Goal: Task Accomplishment & Management: Complete application form

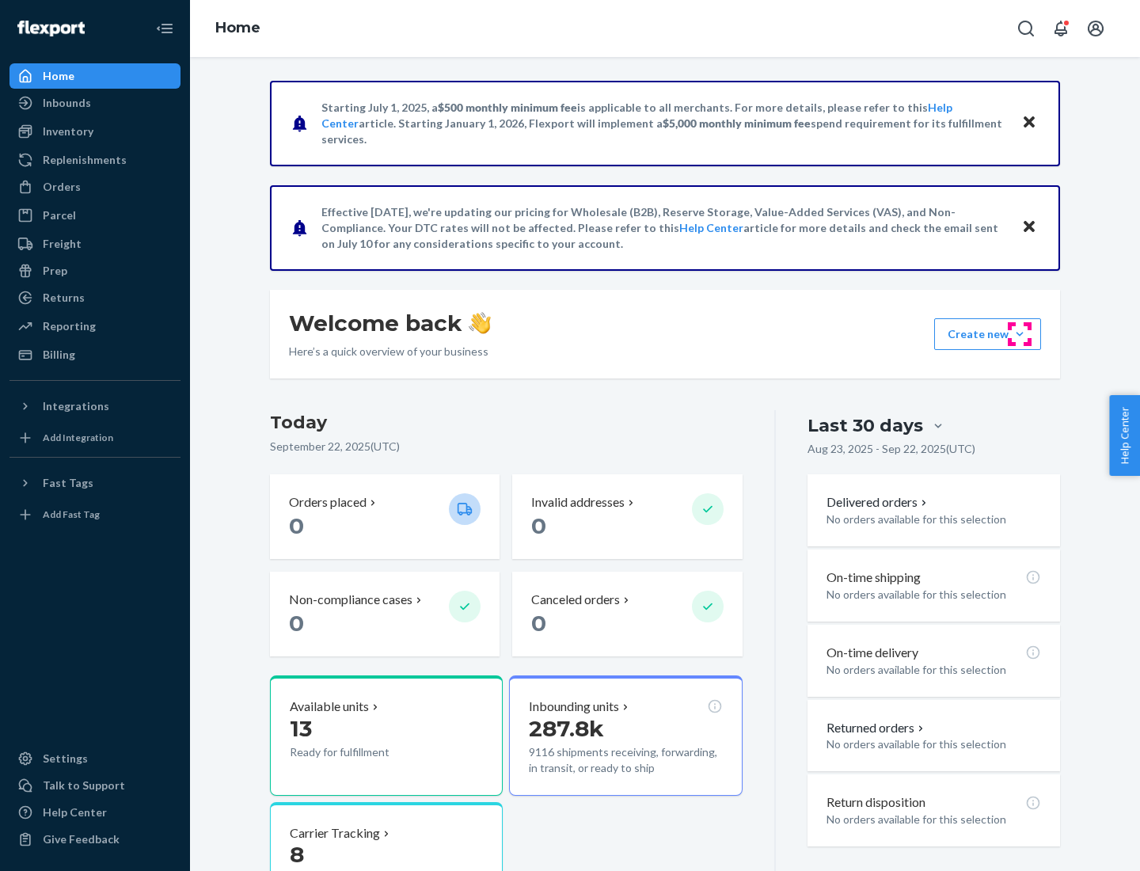
click at [1019, 334] on button "Create new Create new inbound Create new order Create new product" at bounding box center [987, 334] width 107 height 32
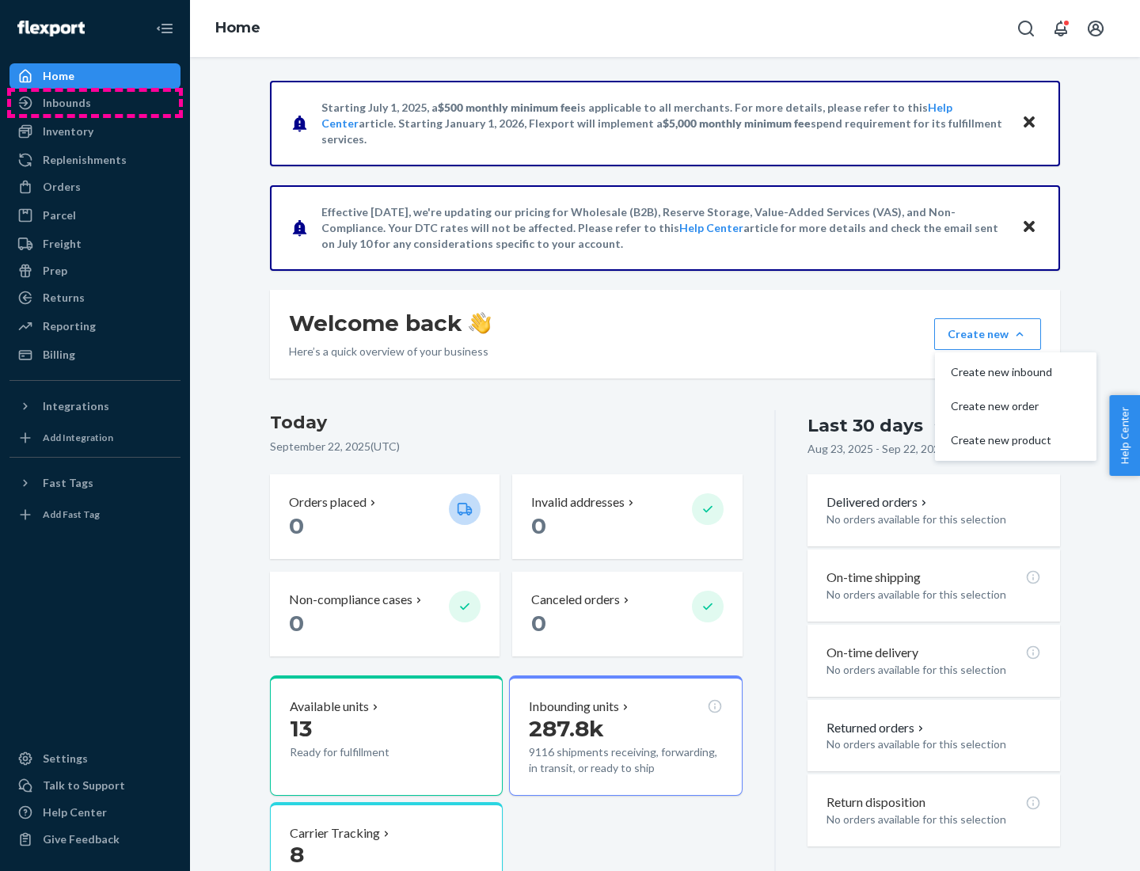
click at [95, 103] on div "Inbounds" at bounding box center [95, 103] width 168 height 22
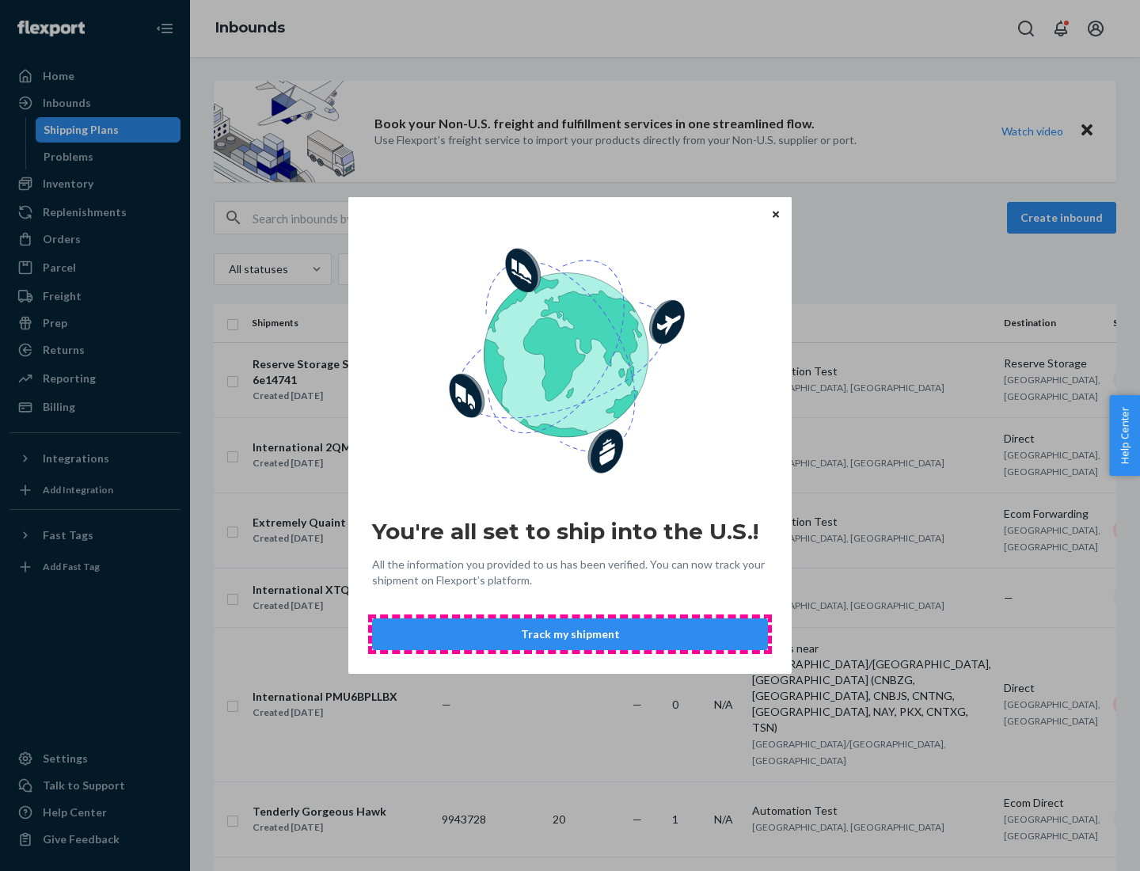
click at [570, 634] on button "Track my shipment" at bounding box center [570, 634] width 396 height 32
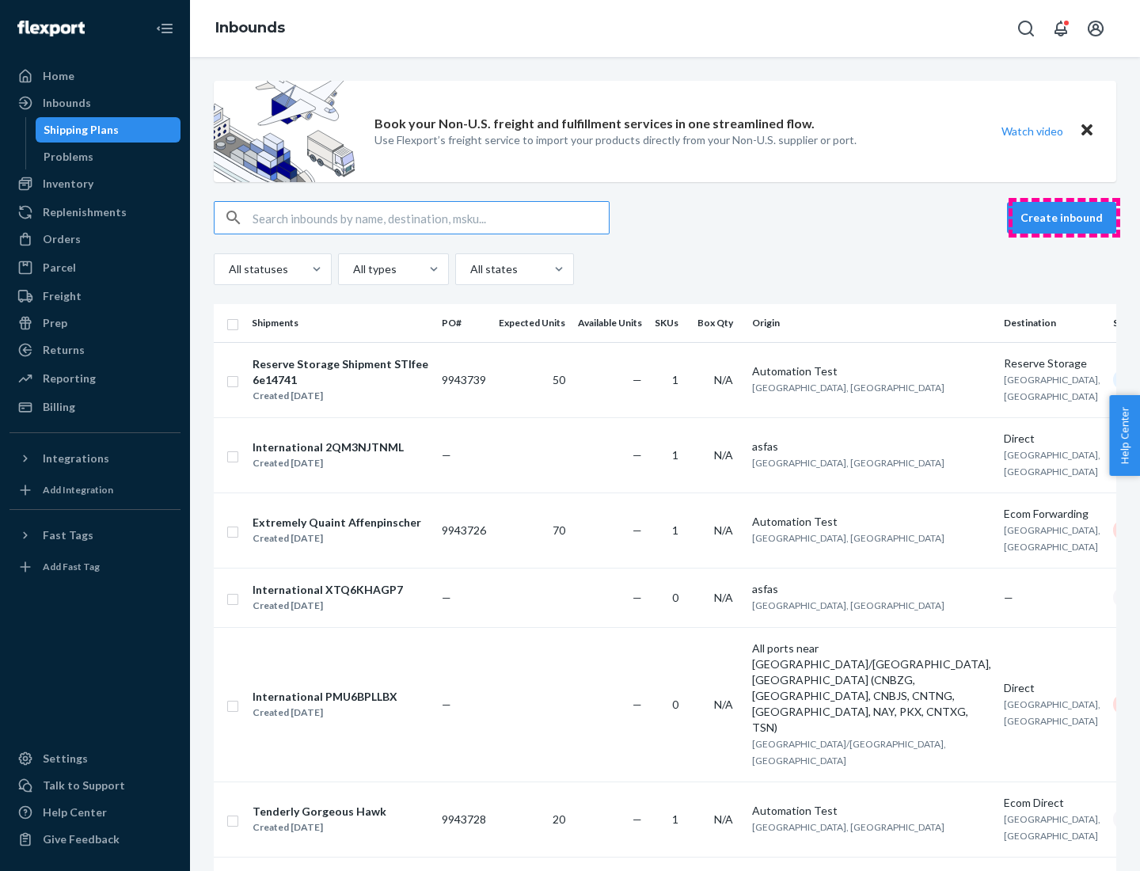
click at [1064, 218] on button "Create inbound" at bounding box center [1061, 218] width 109 height 32
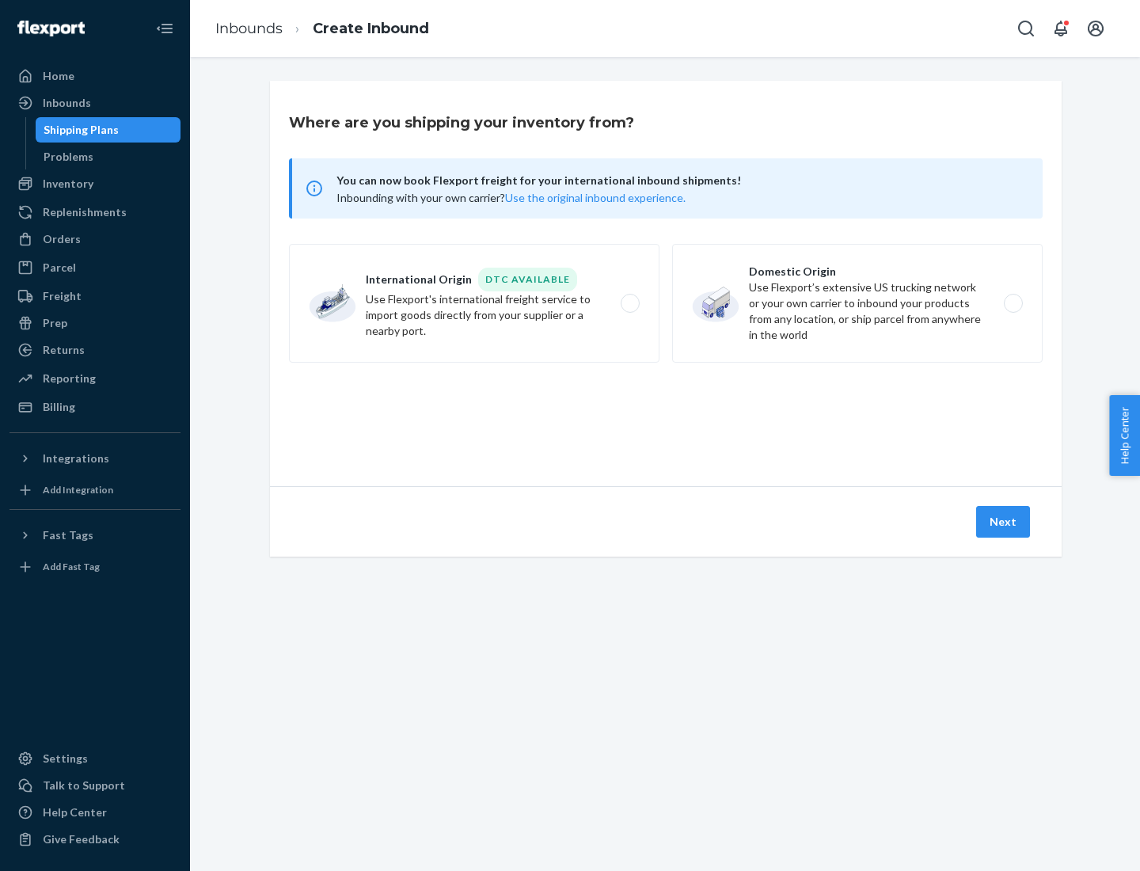
click at [474, 303] on label "International Origin DTC Available Use Flexport's international freight service…" at bounding box center [474, 303] width 370 height 119
click at [629, 303] on input "International Origin DTC Available Use Flexport's international freight service…" at bounding box center [634, 303] width 10 height 10
radio input "true"
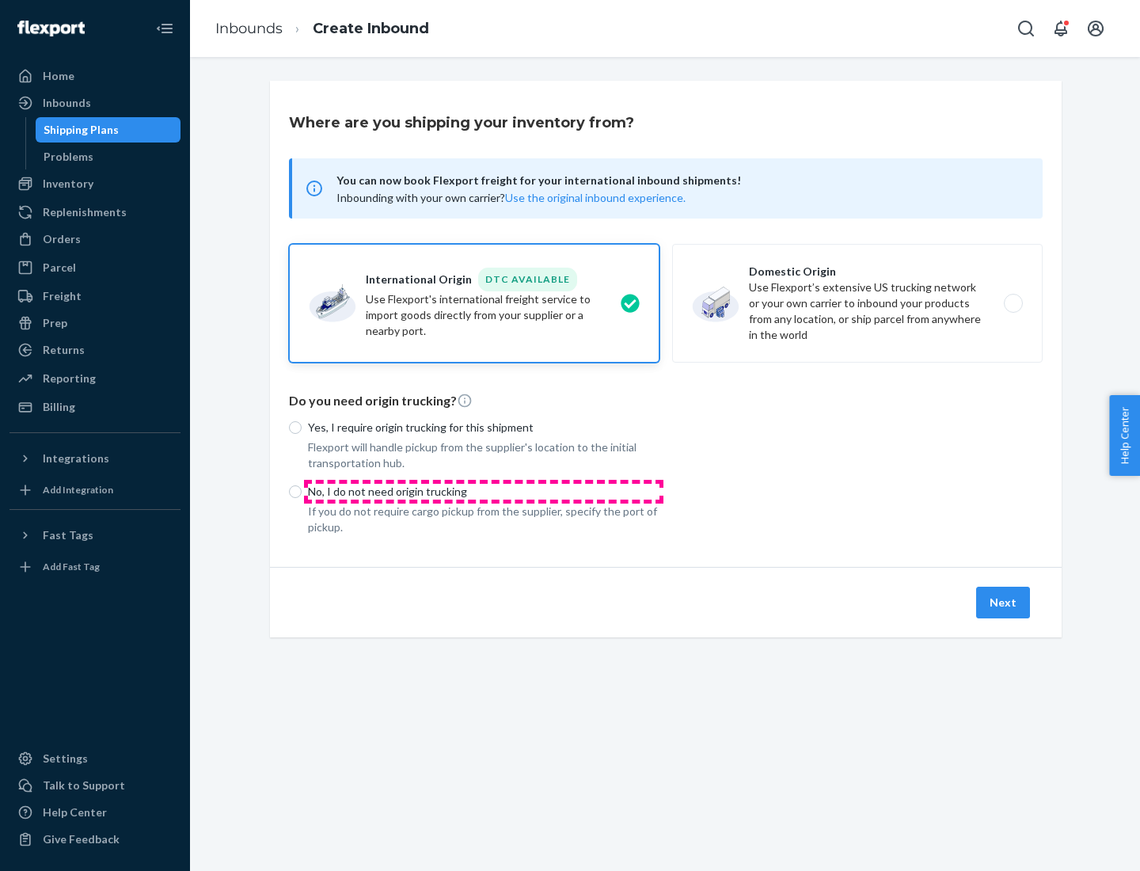
click at [484, 491] on p "No, I do not need origin trucking" at bounding box center [483, 492] width 351 height 16
click at [302, 491] on input "No, I do not need origin trucking" at bounding box center [295, 491] width 13 height 13
radio input "true"
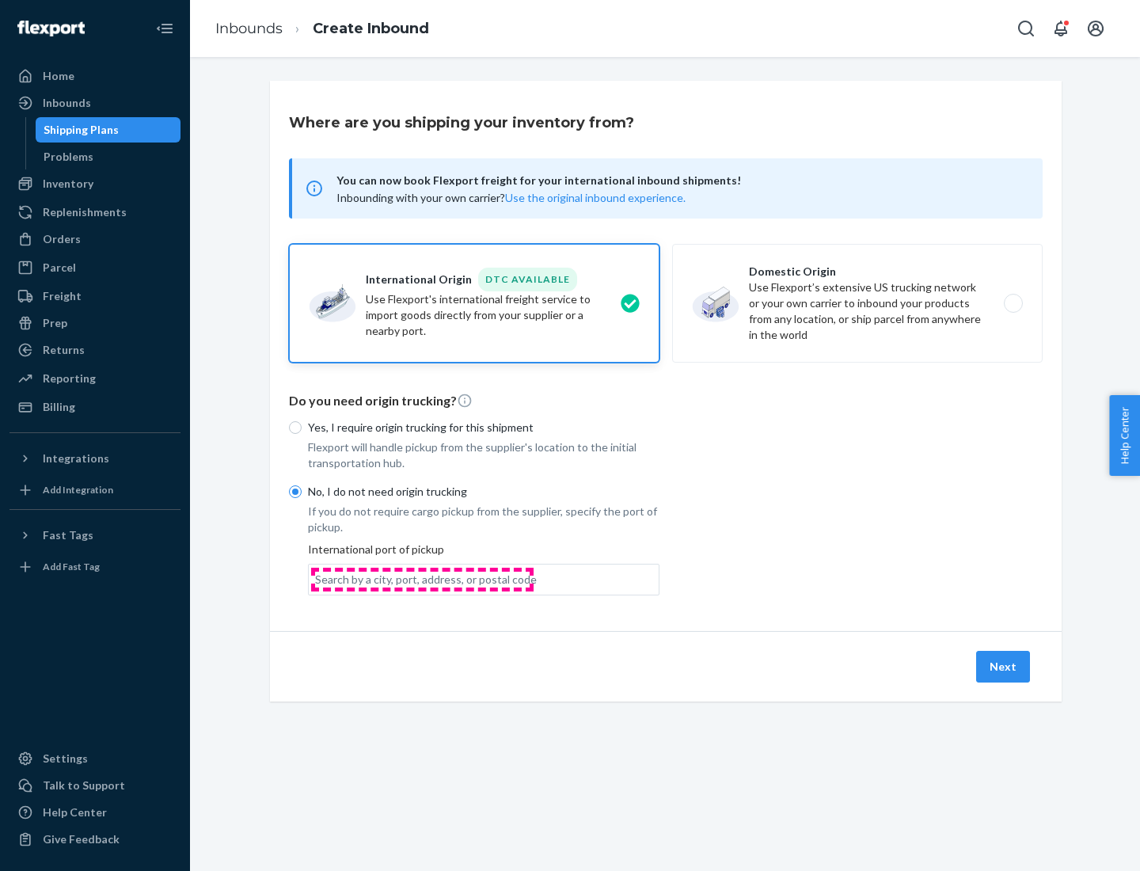
click at [422, 579] on div "Search by a city, port, address, or postal code" at bounding box center [426, 579] width 222 height 16
click at [317, 579] on input "Search by a city, port, address, or postal code" at bounding box center [316, 579] width 2 height 16
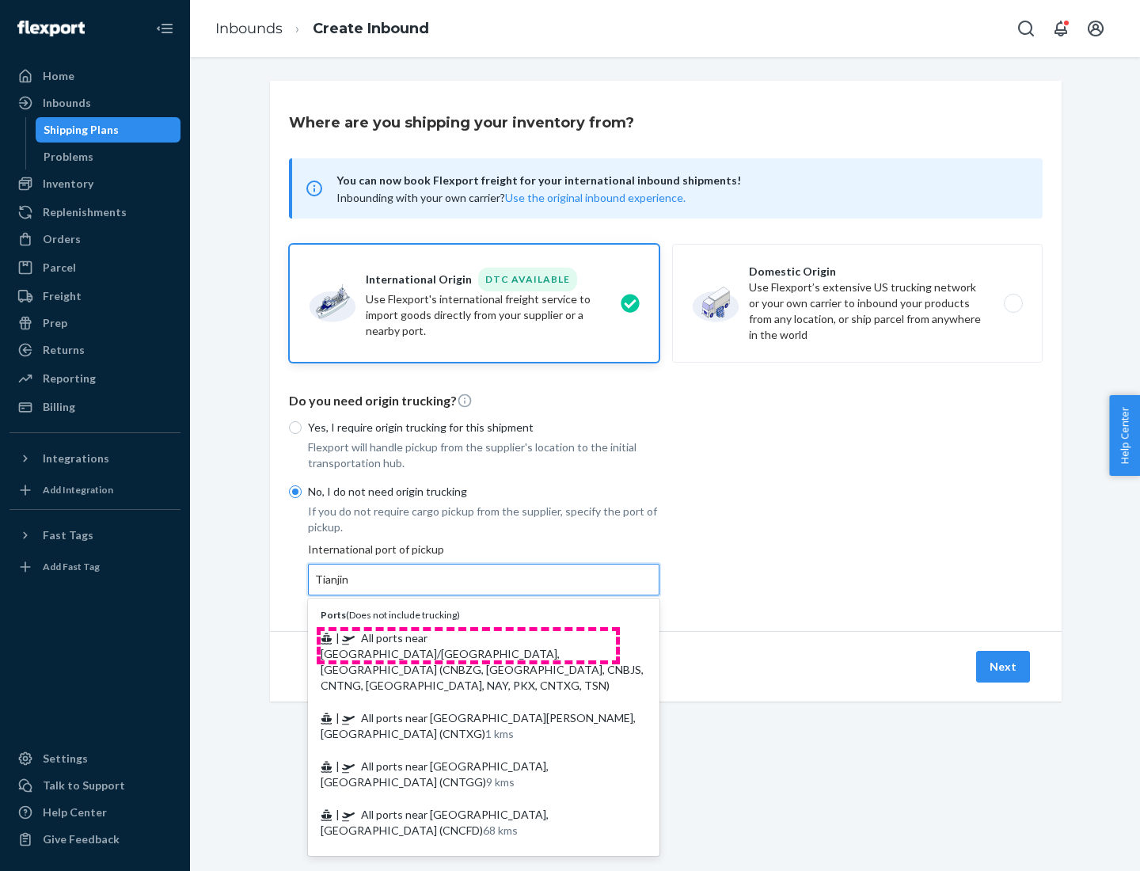
click at [468, 637] on span "| All ports near [GEOGRAPHIC_DATA]/[GEOGRAPHIC_DATA], [GEOGRAPHIC_DATA] (CNBZG,…" at bounding box center [482, 661] width 323 height 61
click at [350, 587] on input "Tianjin" at bounding box center [332, 579] width 35 height 16
type input "All ports near [GEOGRAPHIC_DATA]/[GEOGRAPHIC_DATA], [GEOGRAPHIC_DATA] (CNBZG, […"
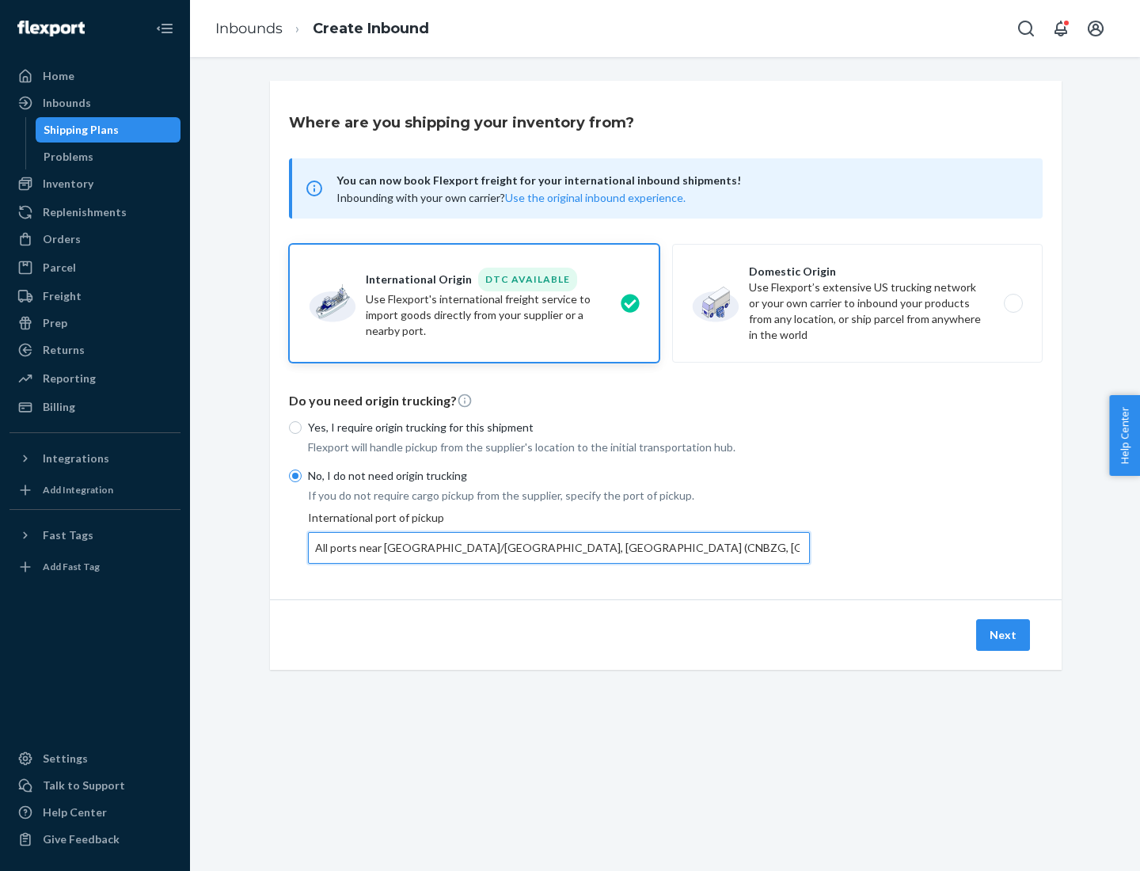
click at [1004, 634] on button "Next" at bounding box center [1003, 635] width 54 height 32
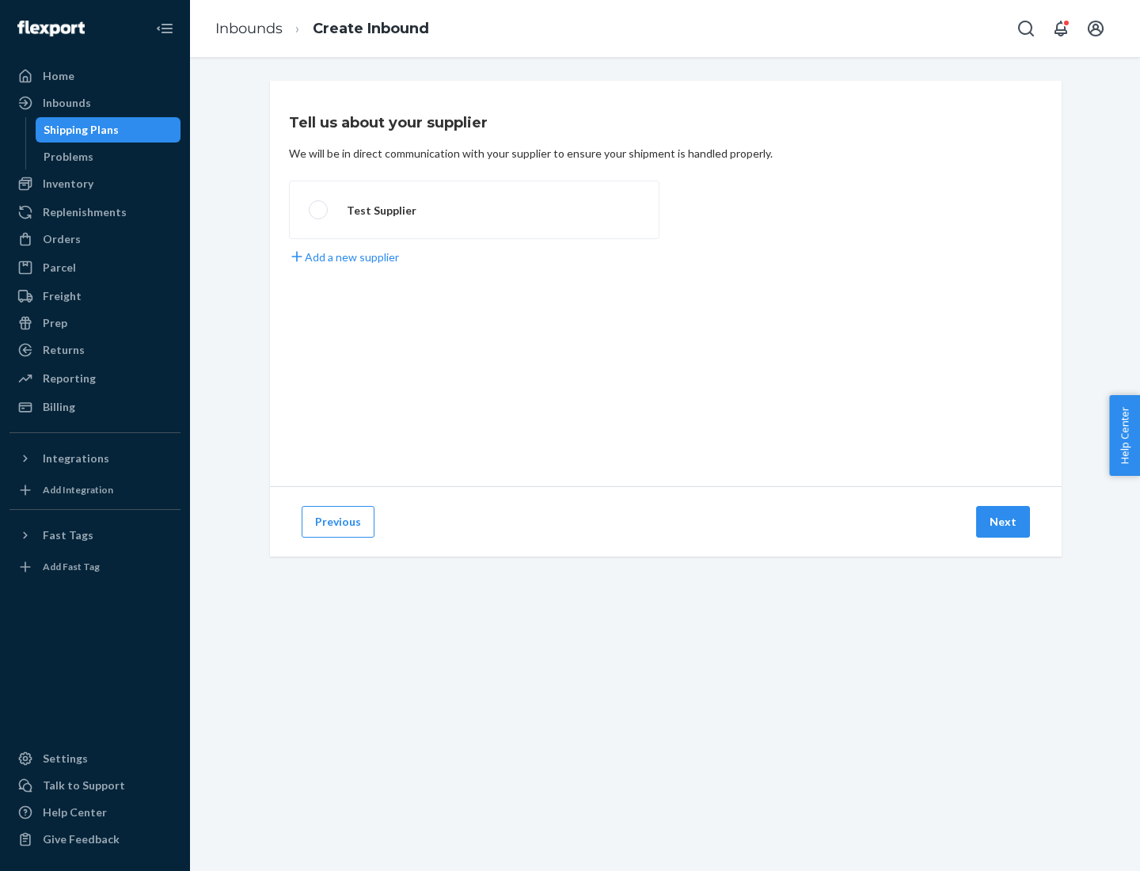
click at [474, 210] on label "Test Supplier" at bounding box center [474, 209] width 370 height 59
click at [319, 210] on input "Test Supplier" at bounding box center [314, 210] width 10 height 10
radio input "true"
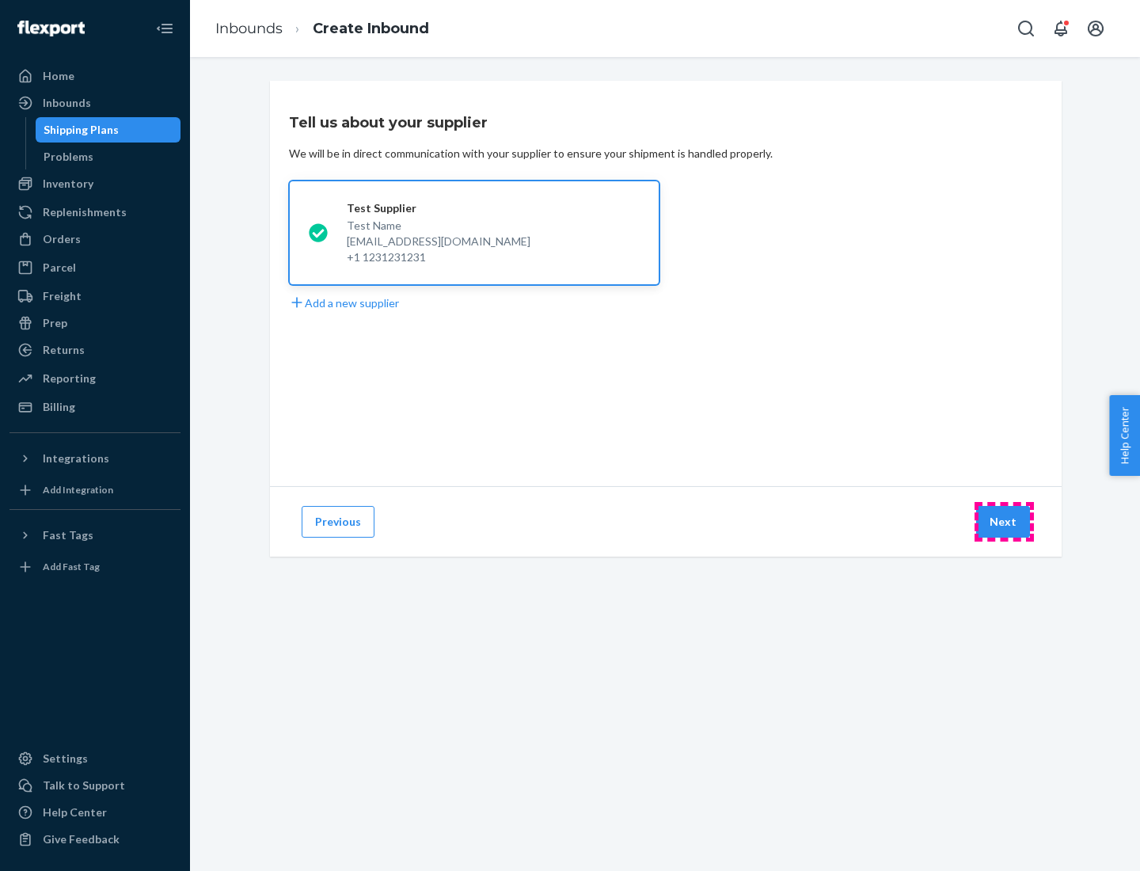
click at [1004, 522] on button "Next" at bounding box center [1003, 522] width 54 height 32
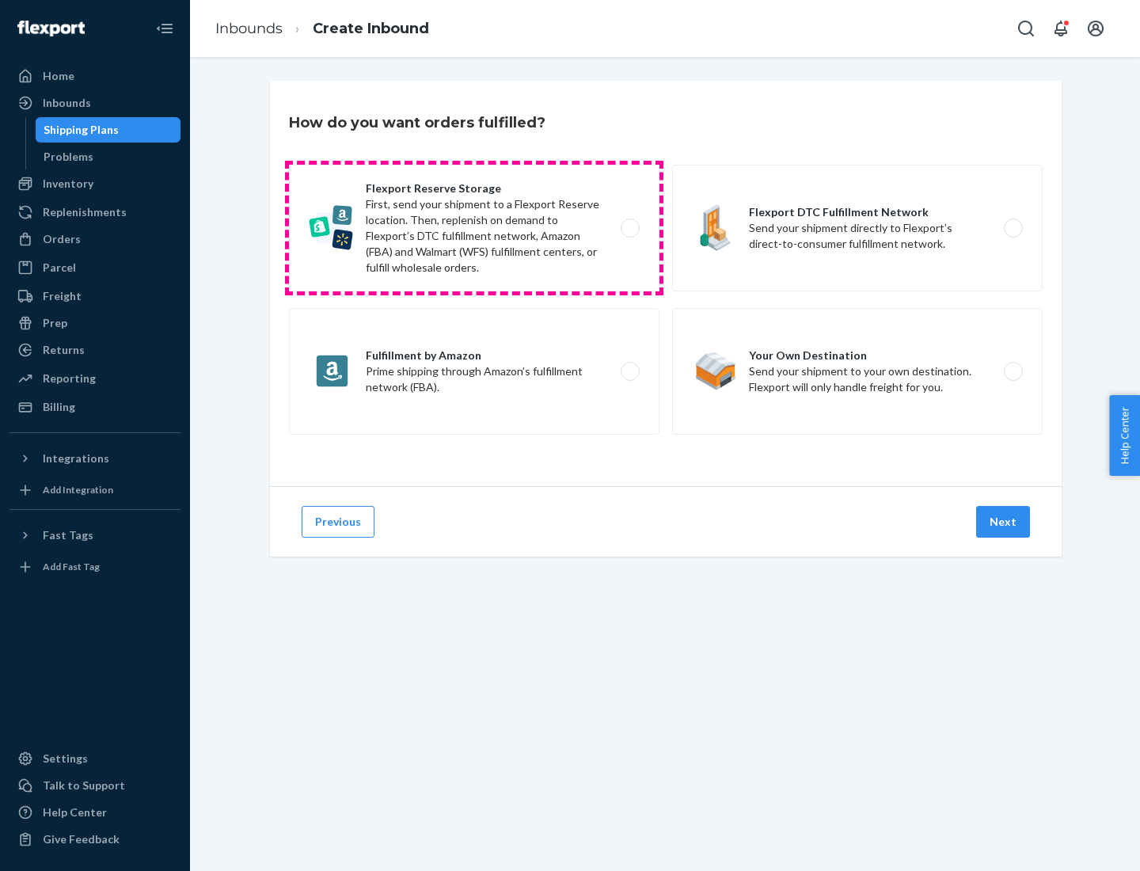
click at [474, 228] on label "Flexport Reserve Storage First, send your shipment to a Flexport Reserve locati…" at bounding box center [474, 228] width 370 height 127
click at [629, 228] on input "Flexport Reserve Storage First, send your shipment to a Flexport Reserve locati…" at bounding box center [634, 228] width 10 height 10
radio input "true"
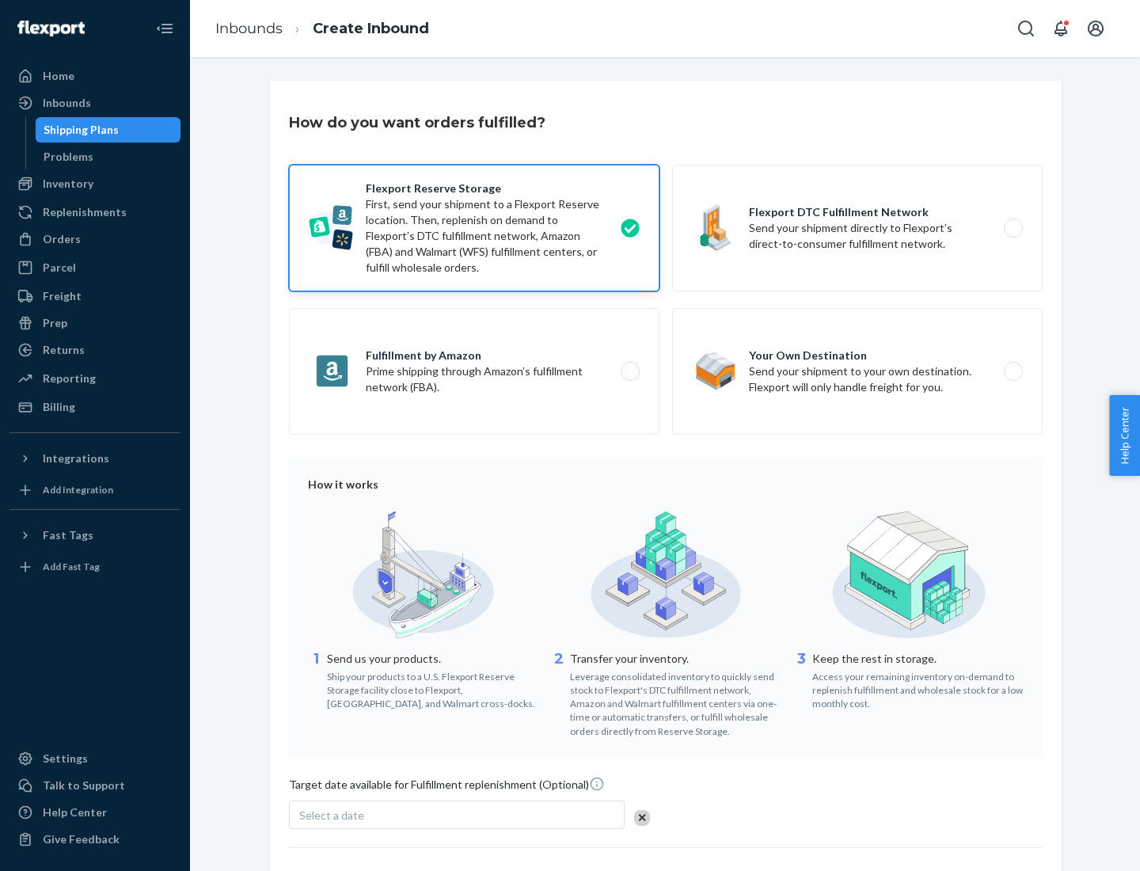
scroll to position [130, 0]
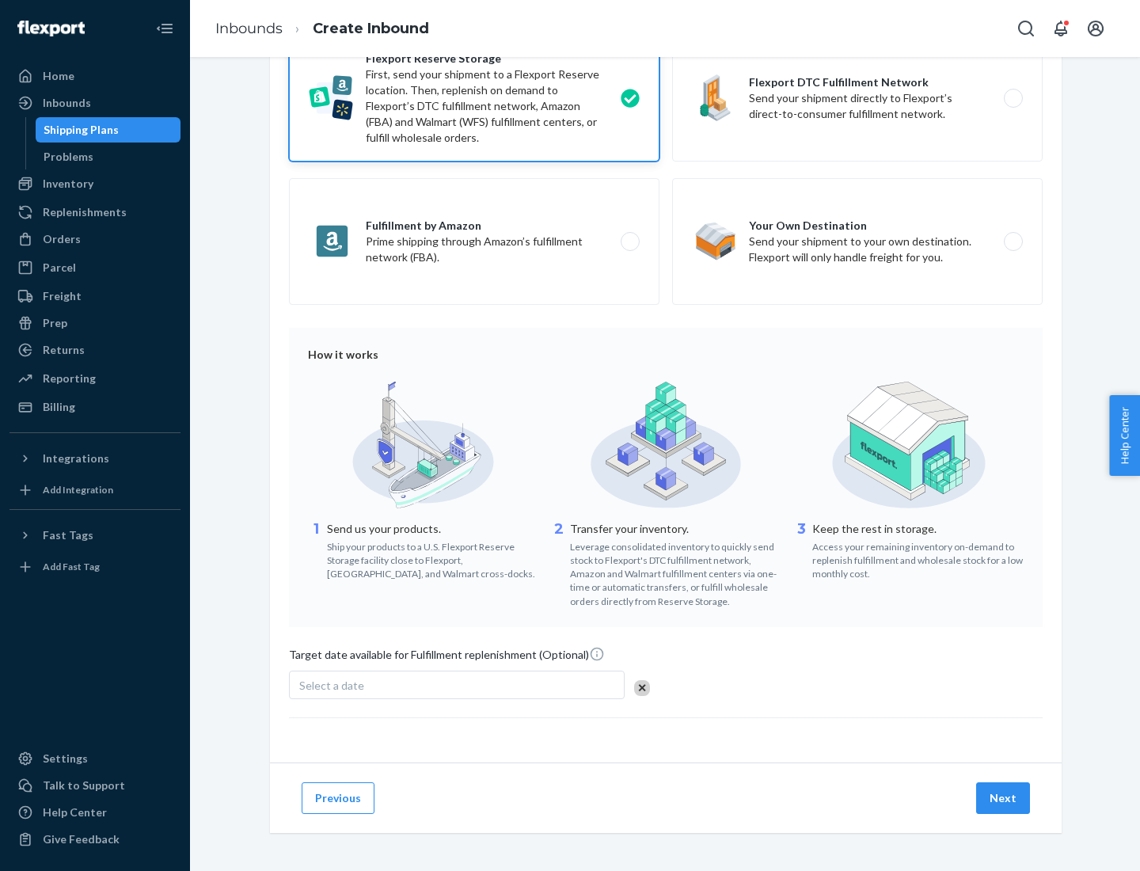
click at [1004, 797] on button "Next" at bounding box center [1003, 798] width 54 height 32
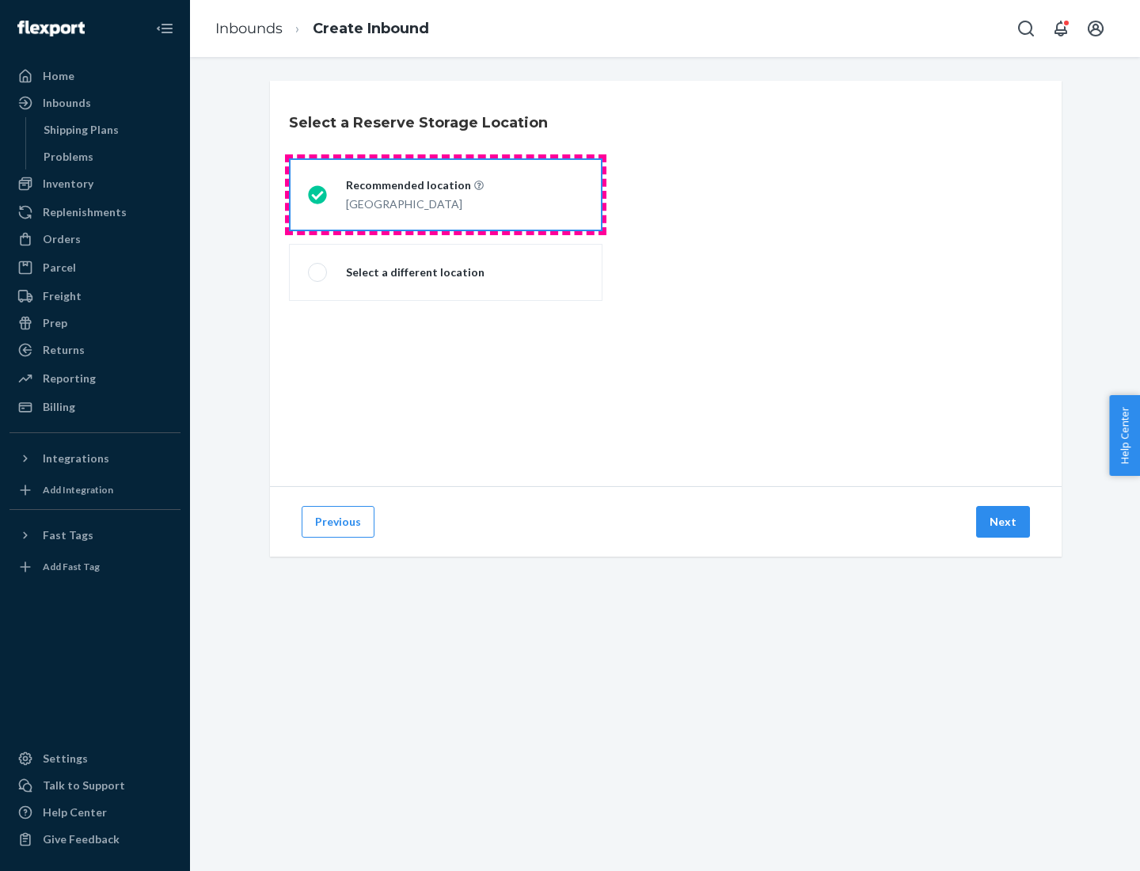
click at [446, 195] on div "[GEOGRAPHIC_DATA]" at bounding box center [415, 202] width 138 height 19
click at [318, 195] on input "Recommended location [GEOGRAPHIC_DATA]" at bounding box center [313, 195] width 10 height 10
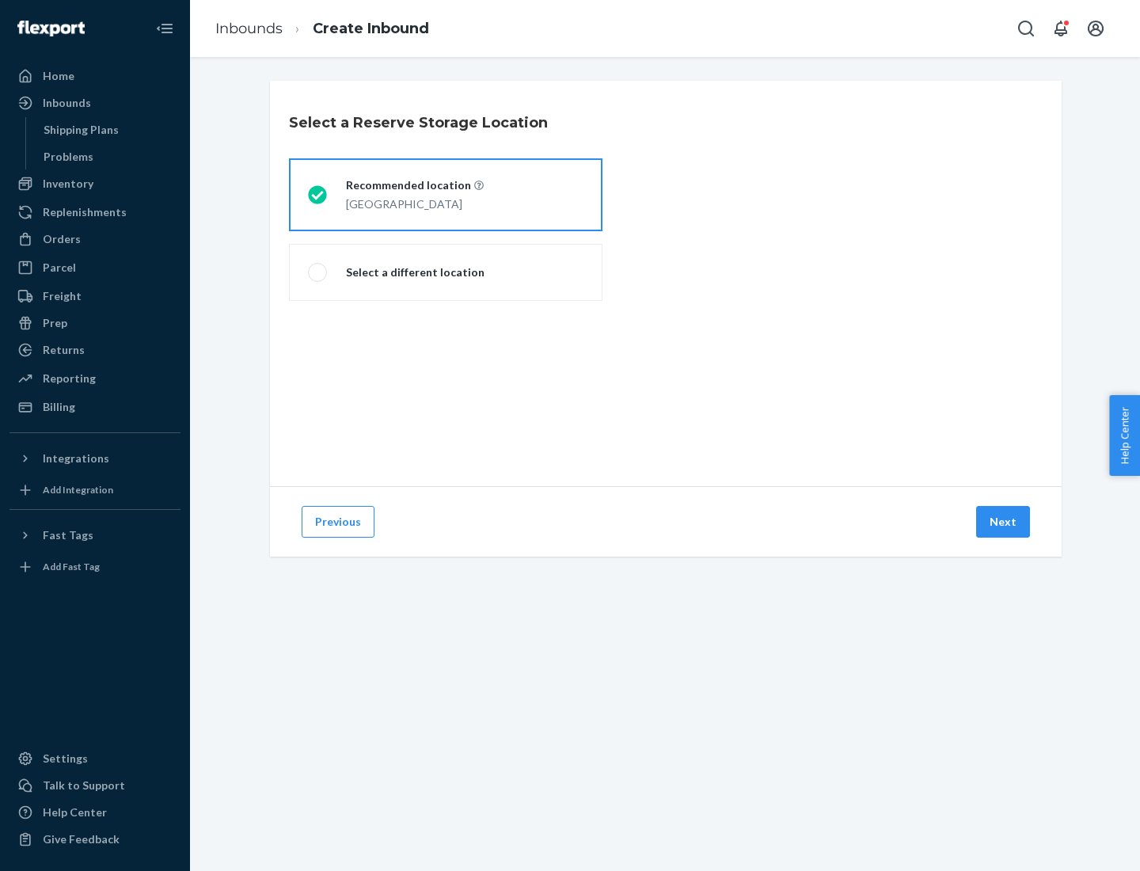
click at [1004, 522] on button "Next" at bounding box center [1003, 522] width 54 height 32
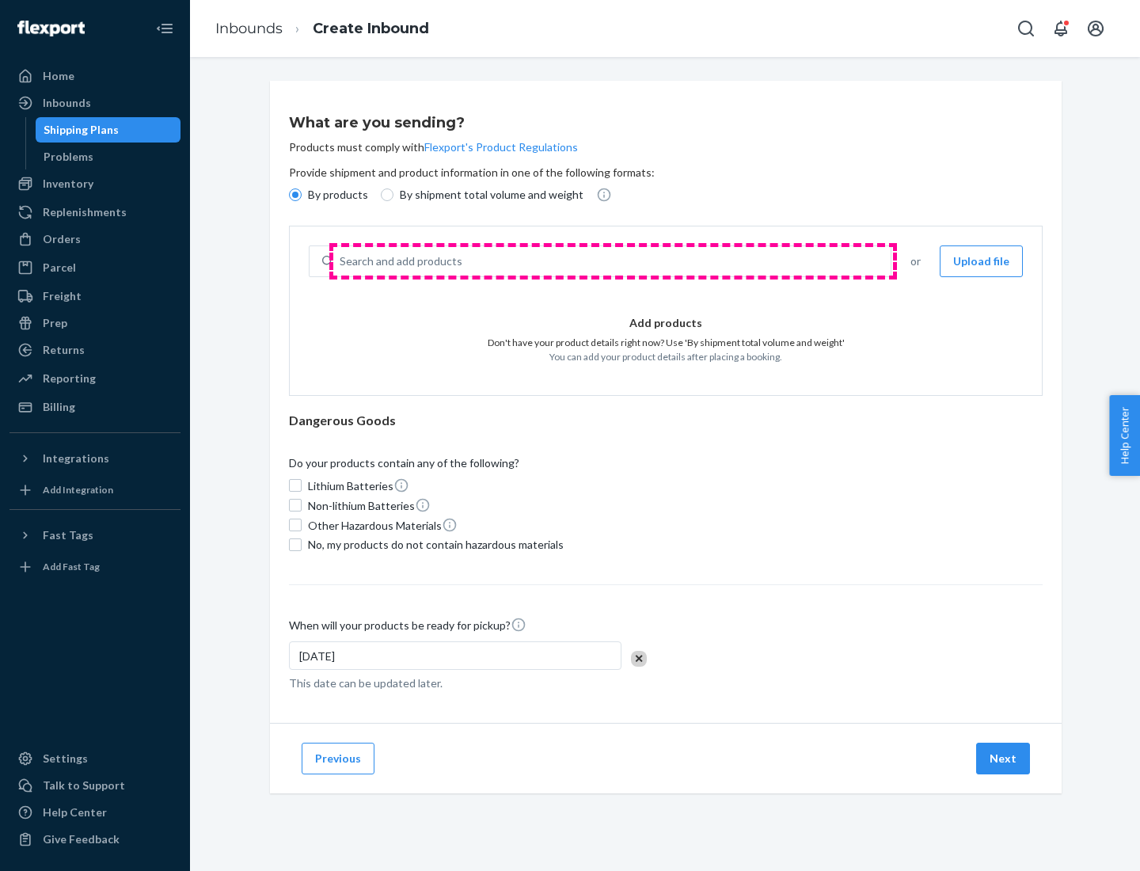
click at [613, 261] on div "Search and add products" at bounding box center [611, 261] width 557 height 28
click at [341, 261] on input "Search and add products" at bounding box center [341, 261] width 2 height 16
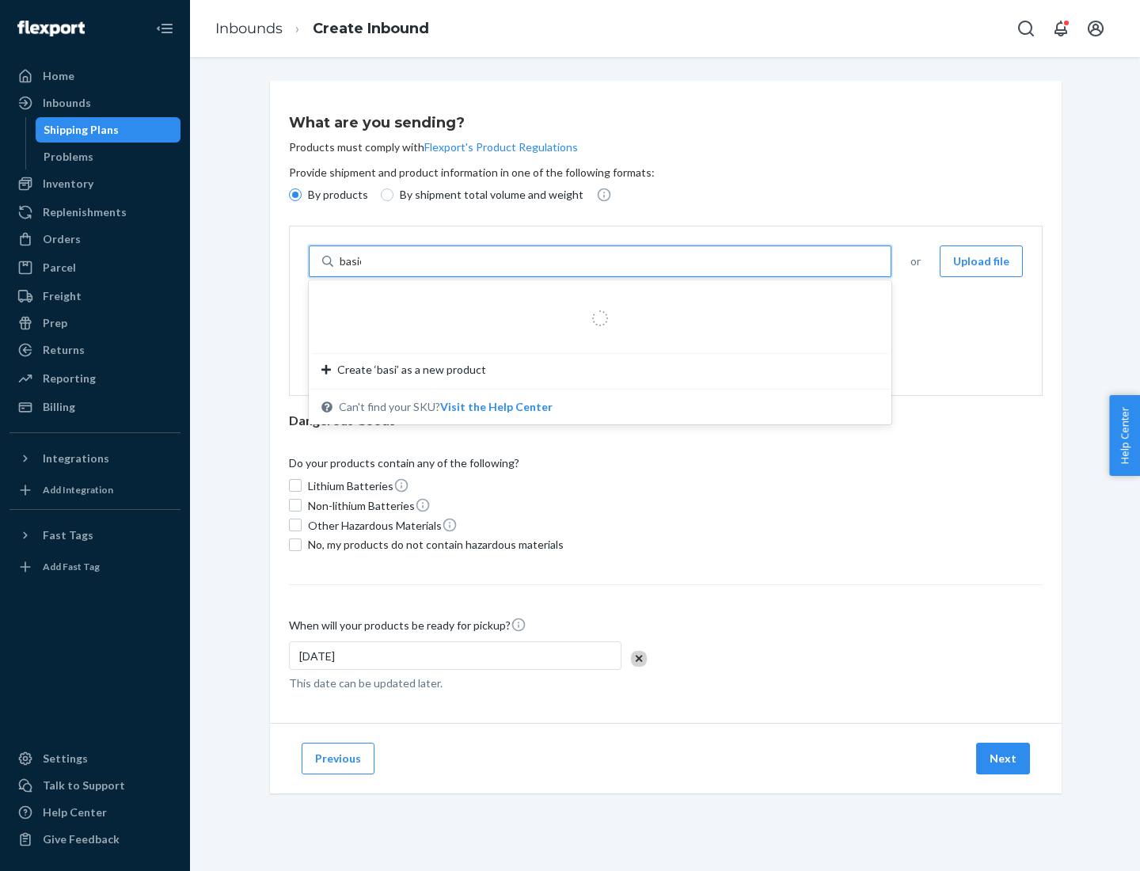
type input "basic"
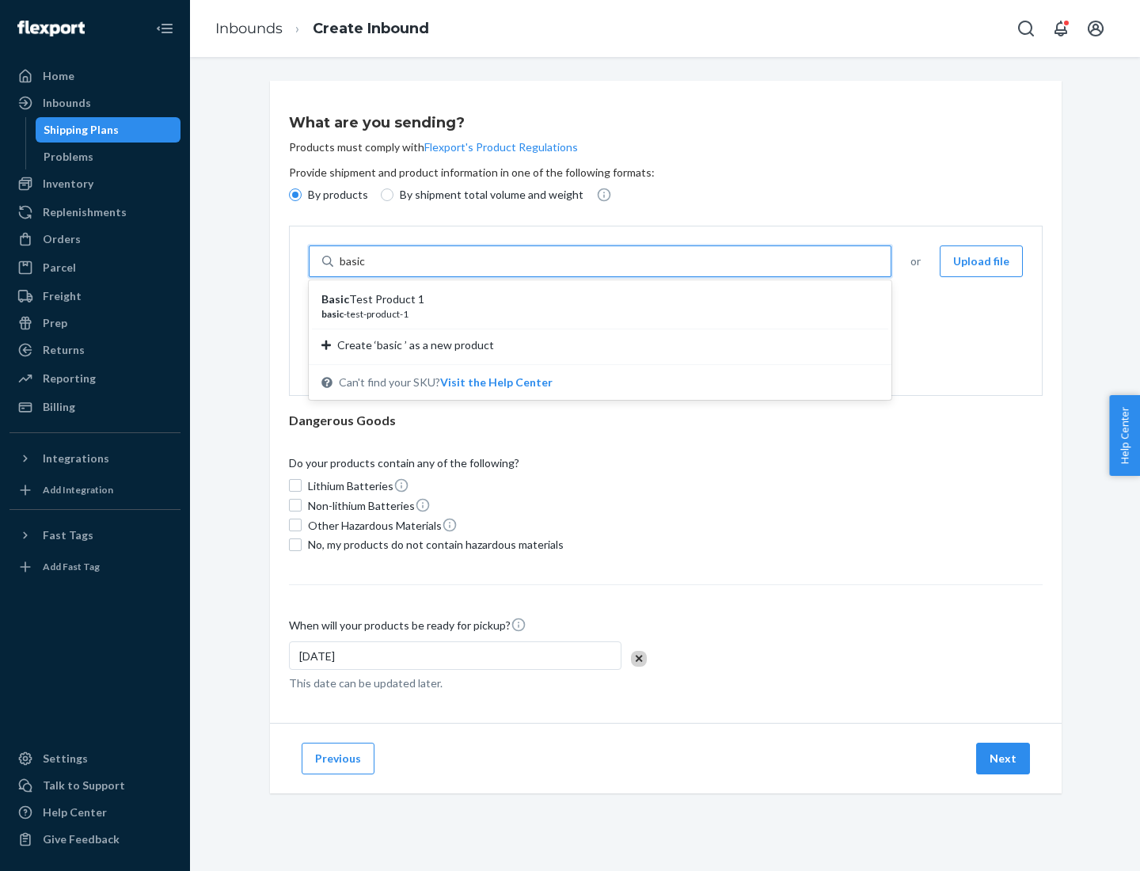
click at [594, 299] on div "Basic Test Product 1" at bounding box center [593, 299] width 545 height 16
click at [368, 269] on input "basic" at bounding box center [354, 261] width 28 height 16
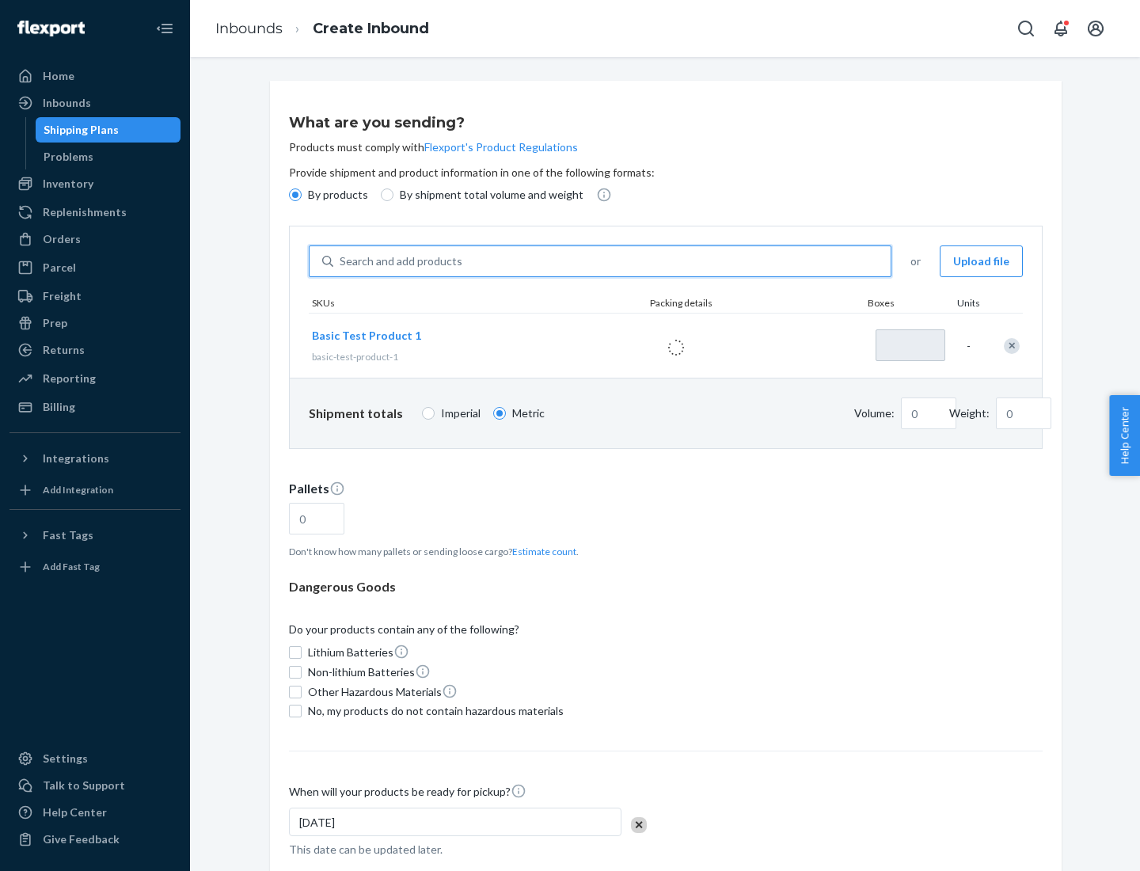
type input "1"
type input "1.09"
type input "3.27"
type input "3"
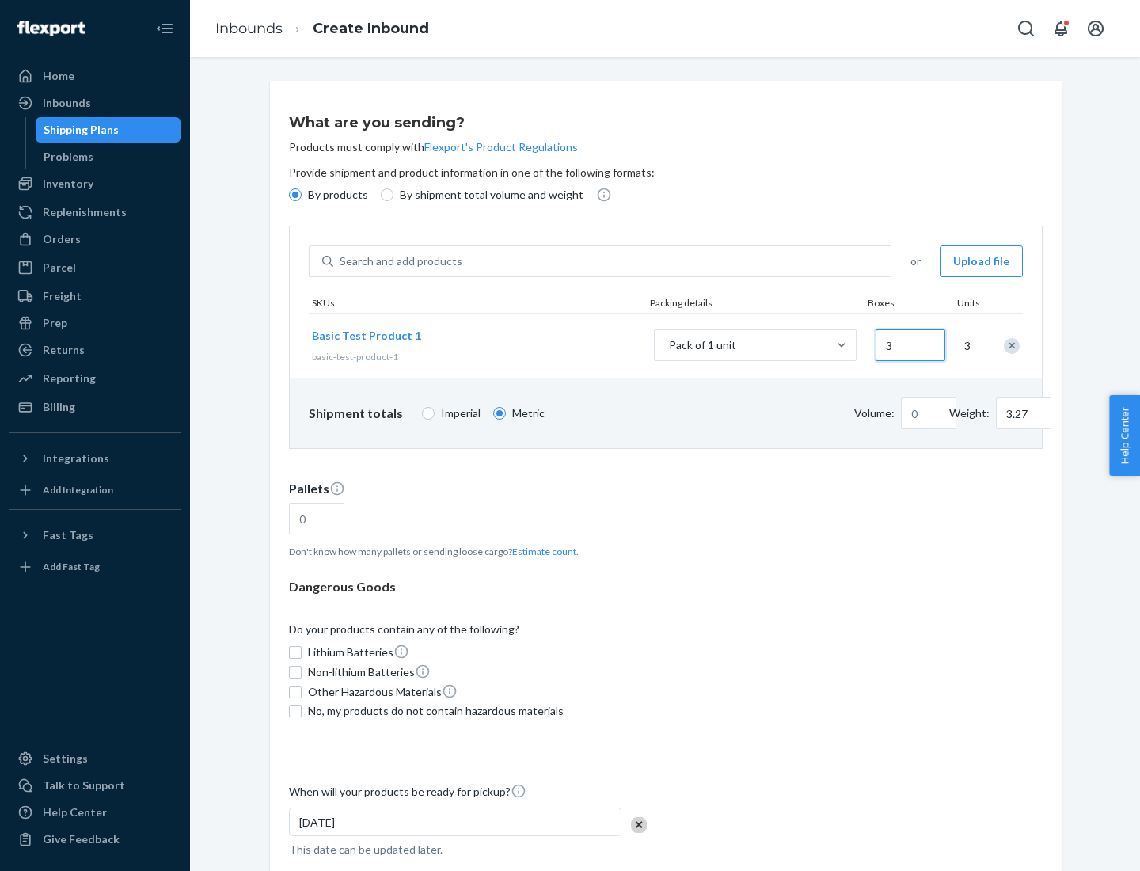
type input "0.01"
type input "32.66"
type input "30"
type input "0.07"
type input "326.59"
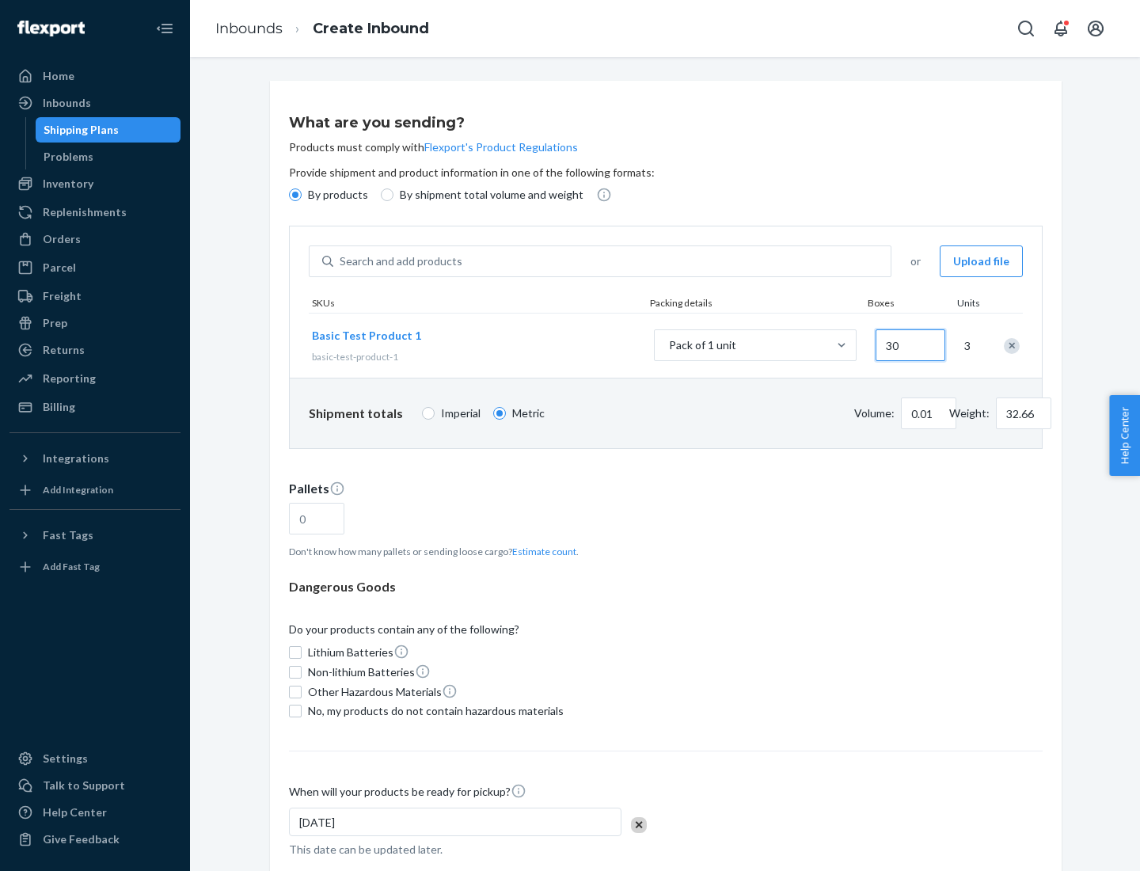
type input "300"
type input "0.68"
type input "3265.86"
type input "3000"
type input "1.09"
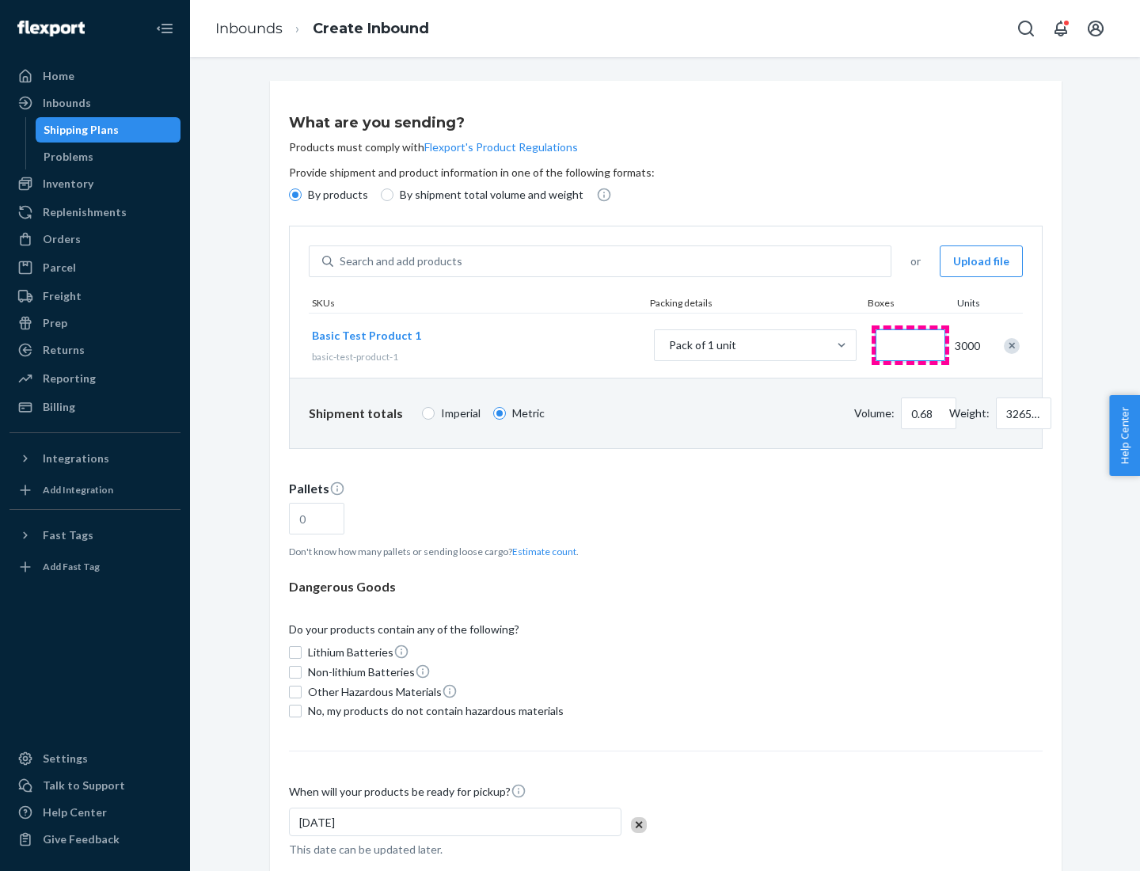
type input "1"
type input "10.89"
type input "10"
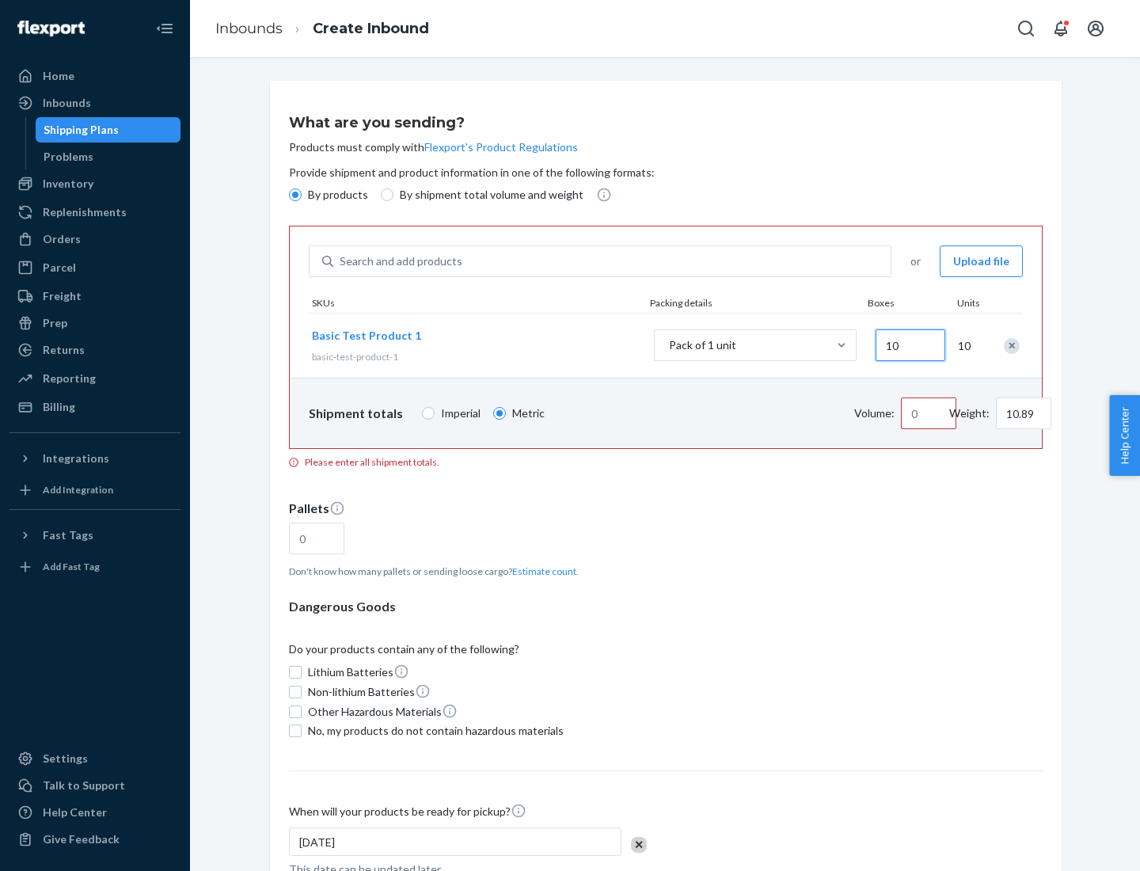
type input "0.02"
type input "108.86"
type input "100"
type input "0.23"
type input "1088.62"
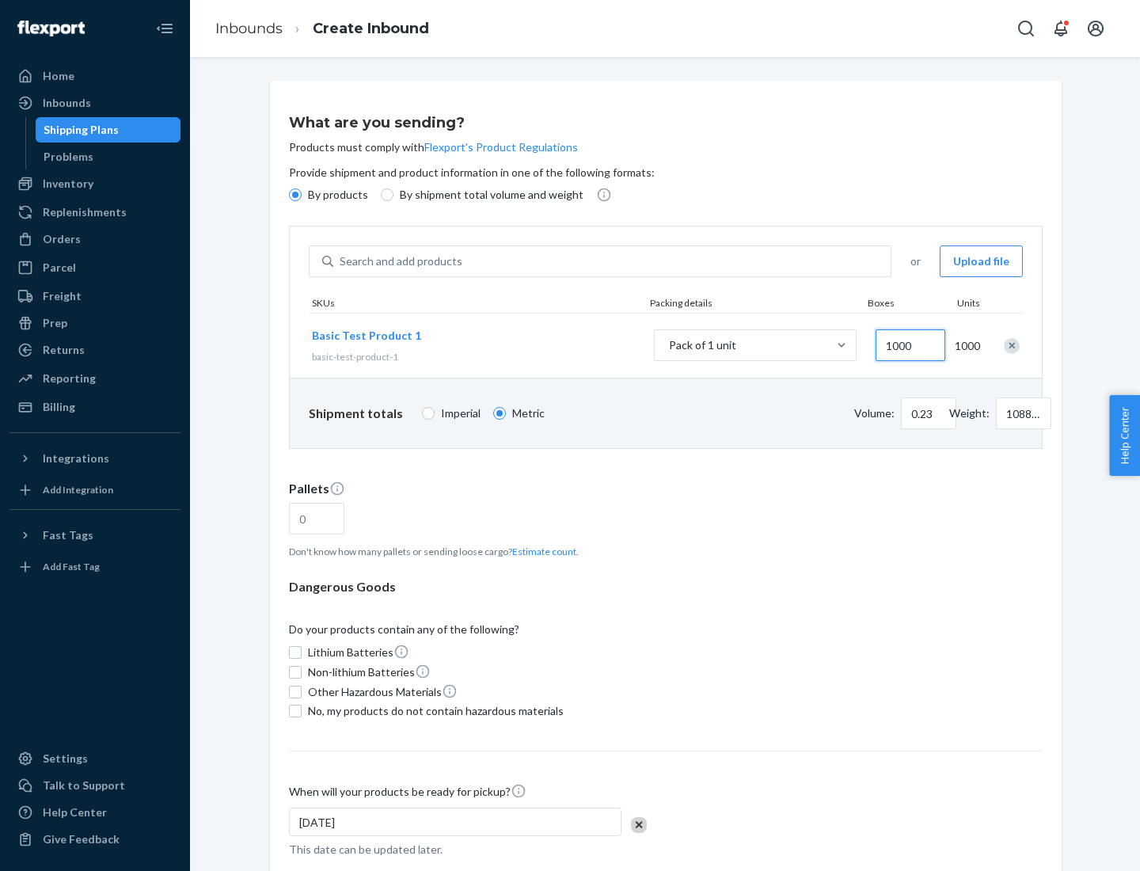
scroll to position [55, 0]
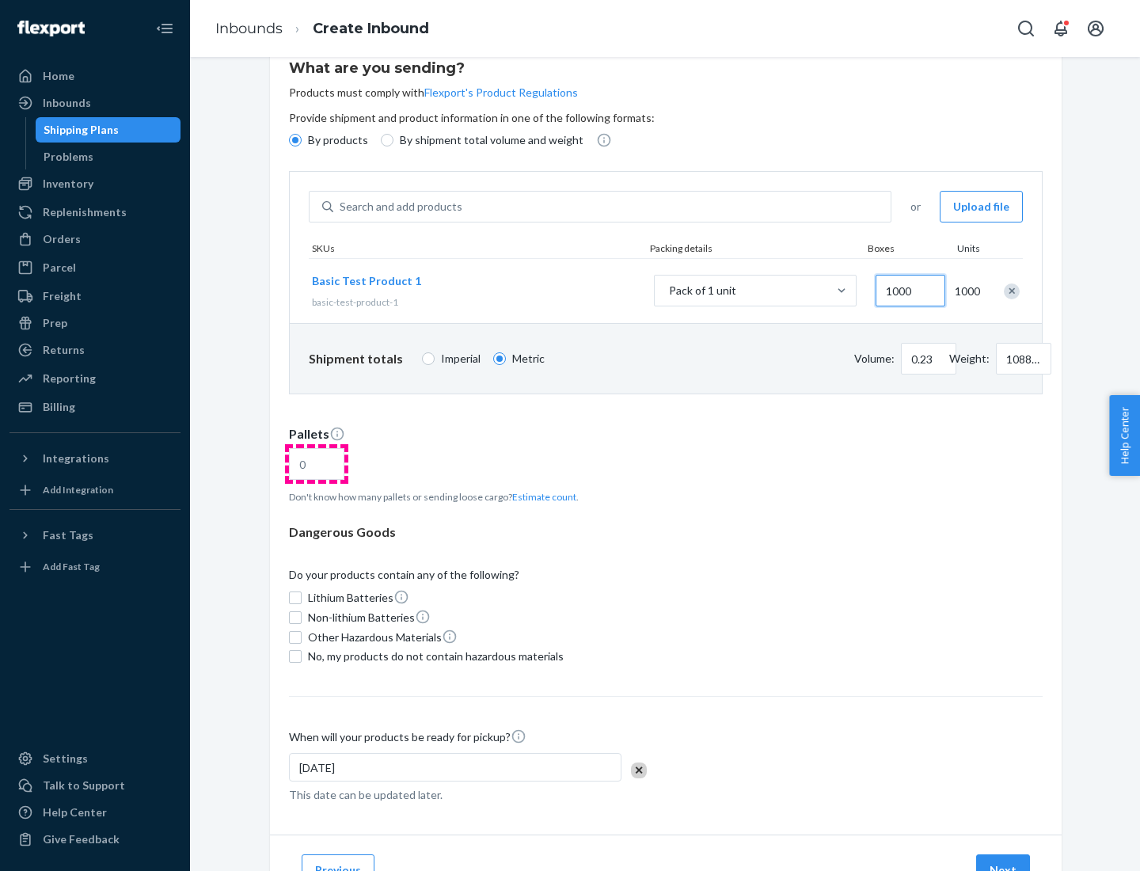
type input "1000"
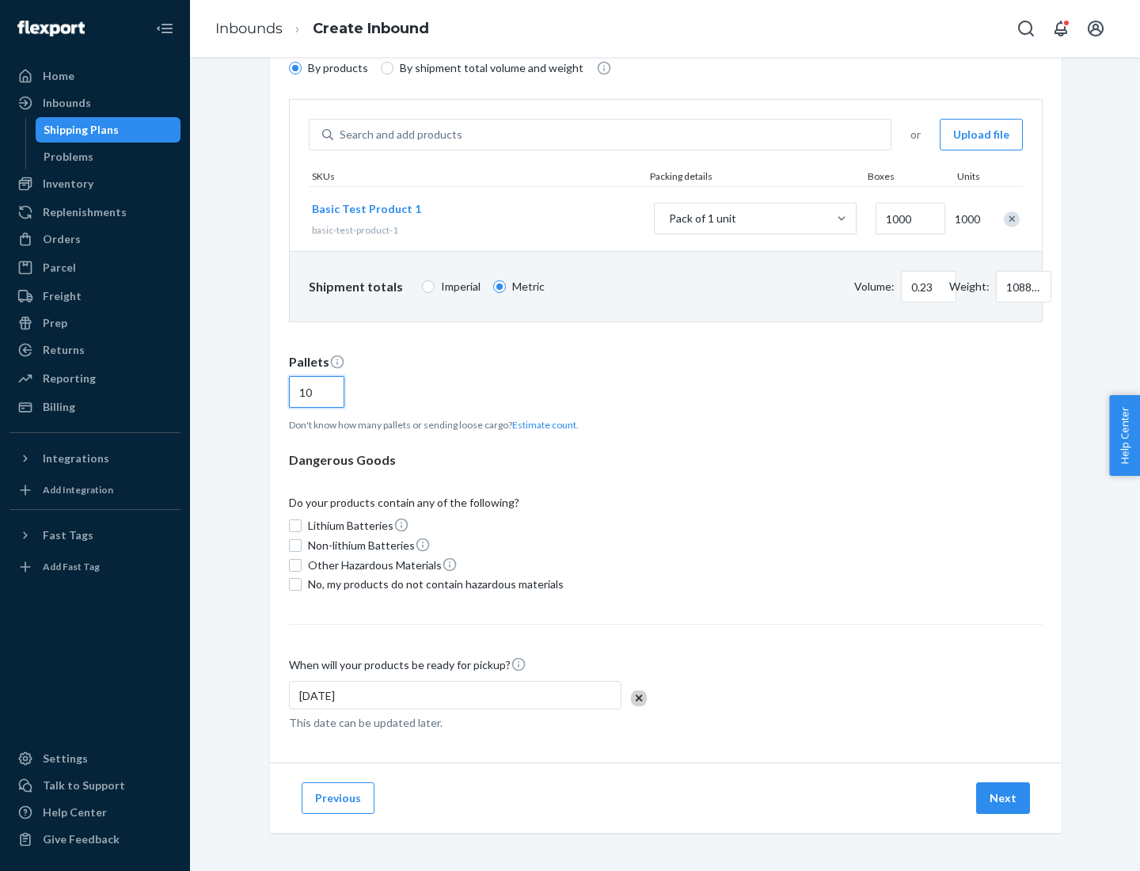
type input "10"
click at [433, 584] on span "No, my products do not contain hazardous materials" at bounding box center [436, 584] width 256 height 16
click at [302, 584] on input "No, my products do not contain hazardous materials" at bounding box center [295, 584] width 13 height 13
checkbox input "true"
click at [1004, 798] on button "Next" at bounding box center [1003, 798] width 54 height 32
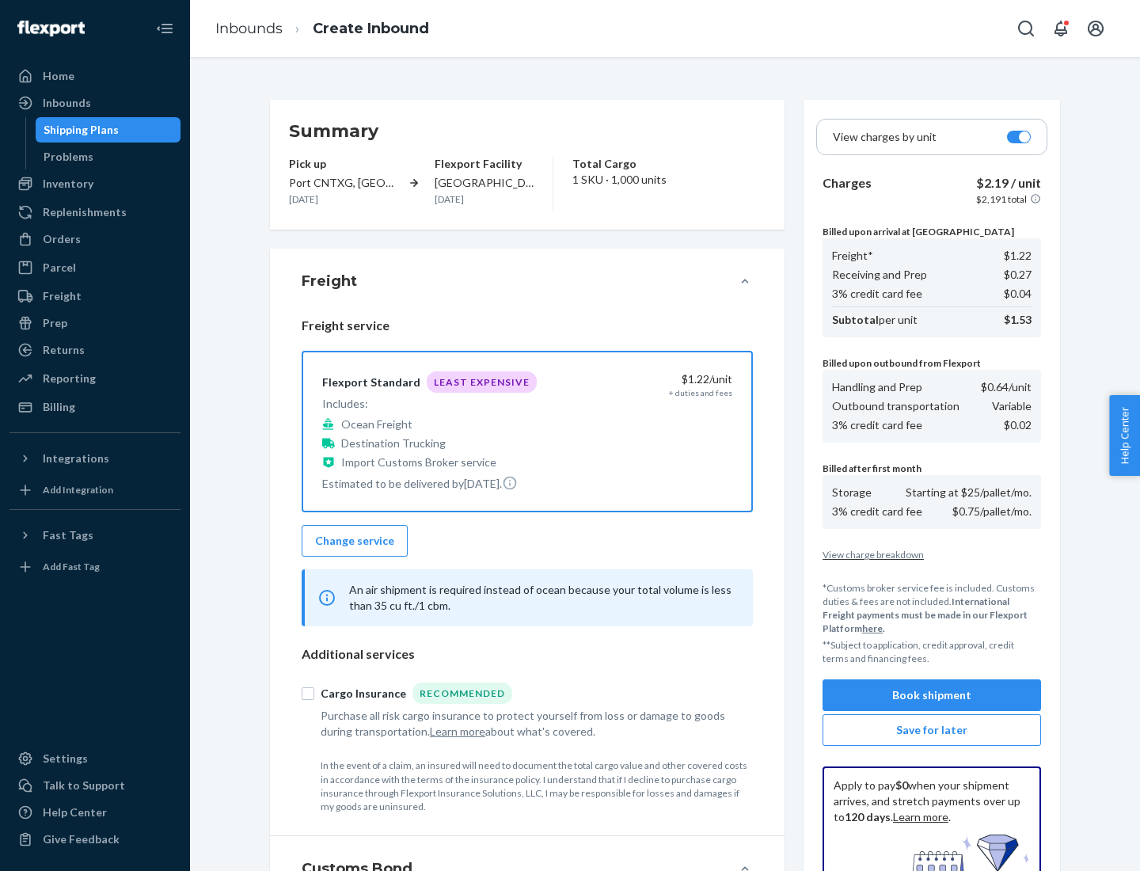
scroll to position [231, 0]
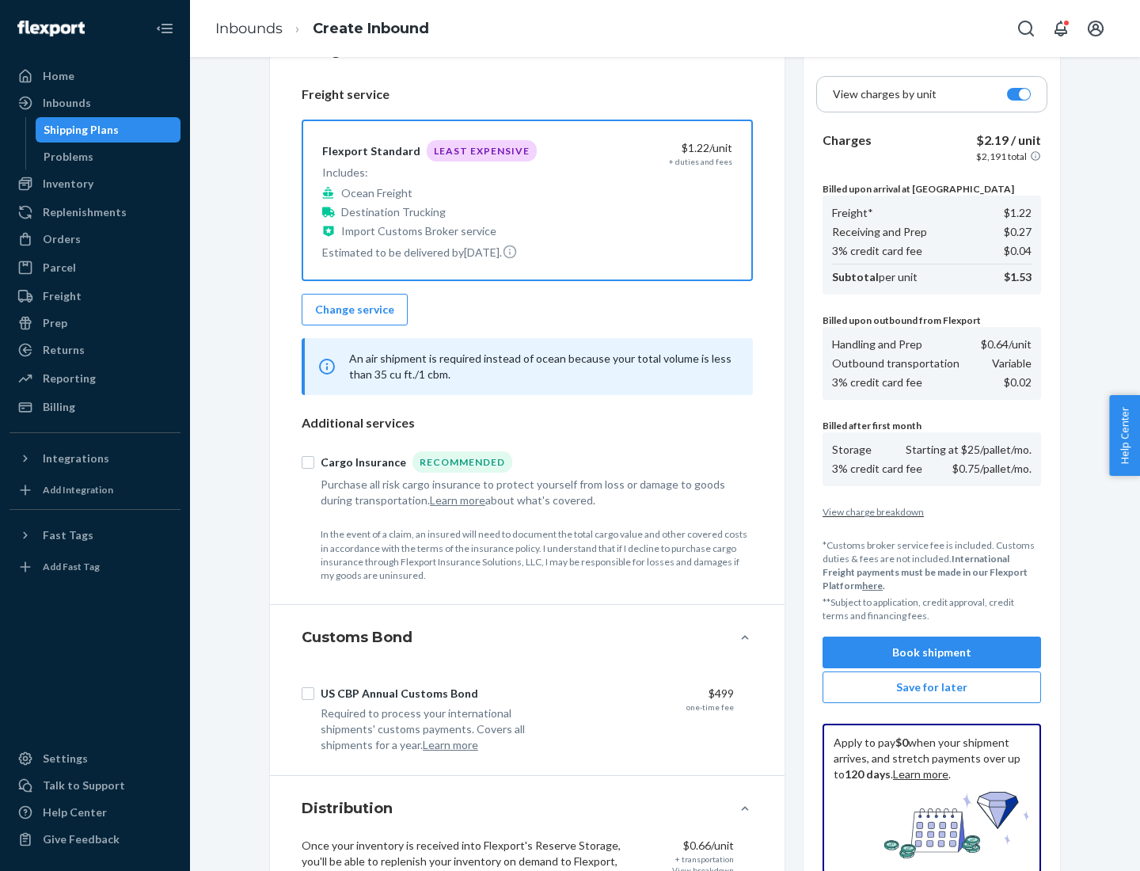
click at [932, 652] on button "Book shipment" at bounding box center [931, 652] width 218 height 32
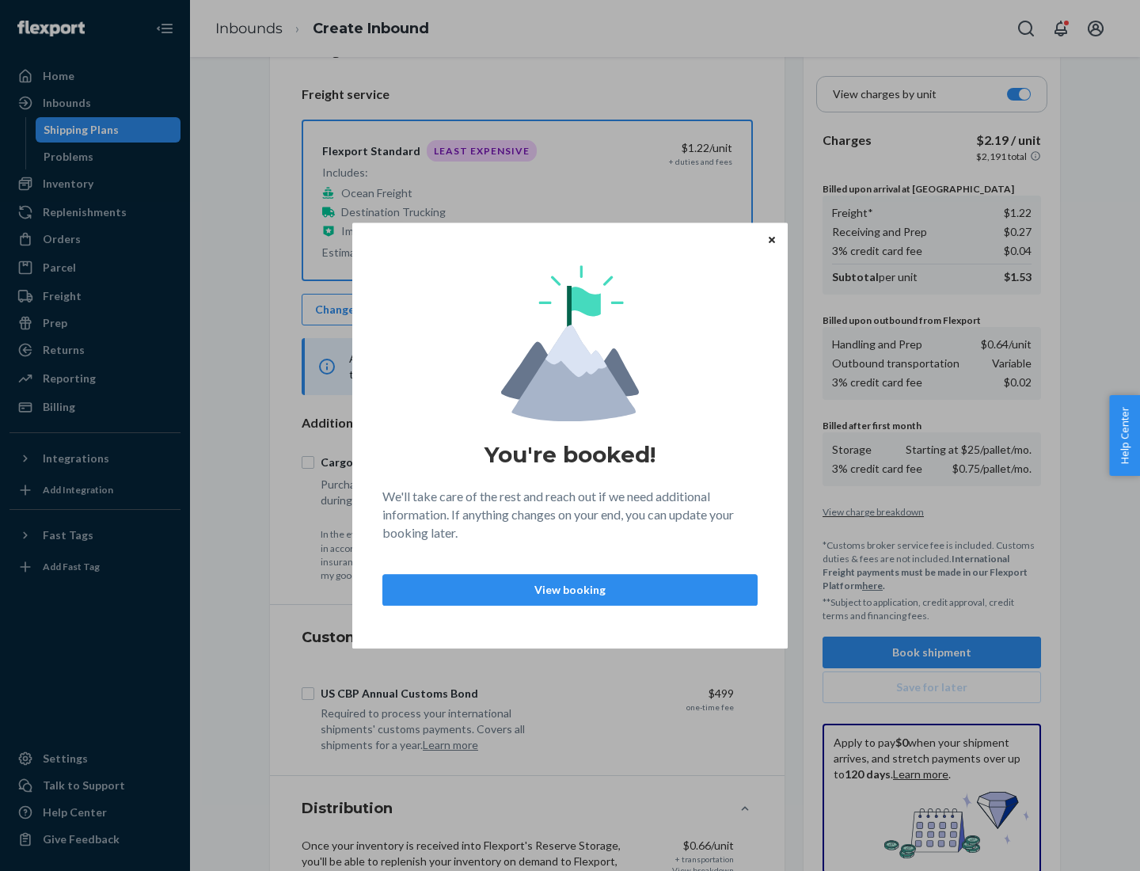
click at [570, 589] on p "View booking" at bounding box center [570, 590] width 348 height 16
